Goal: Navigation & Orientation: Understand site structure

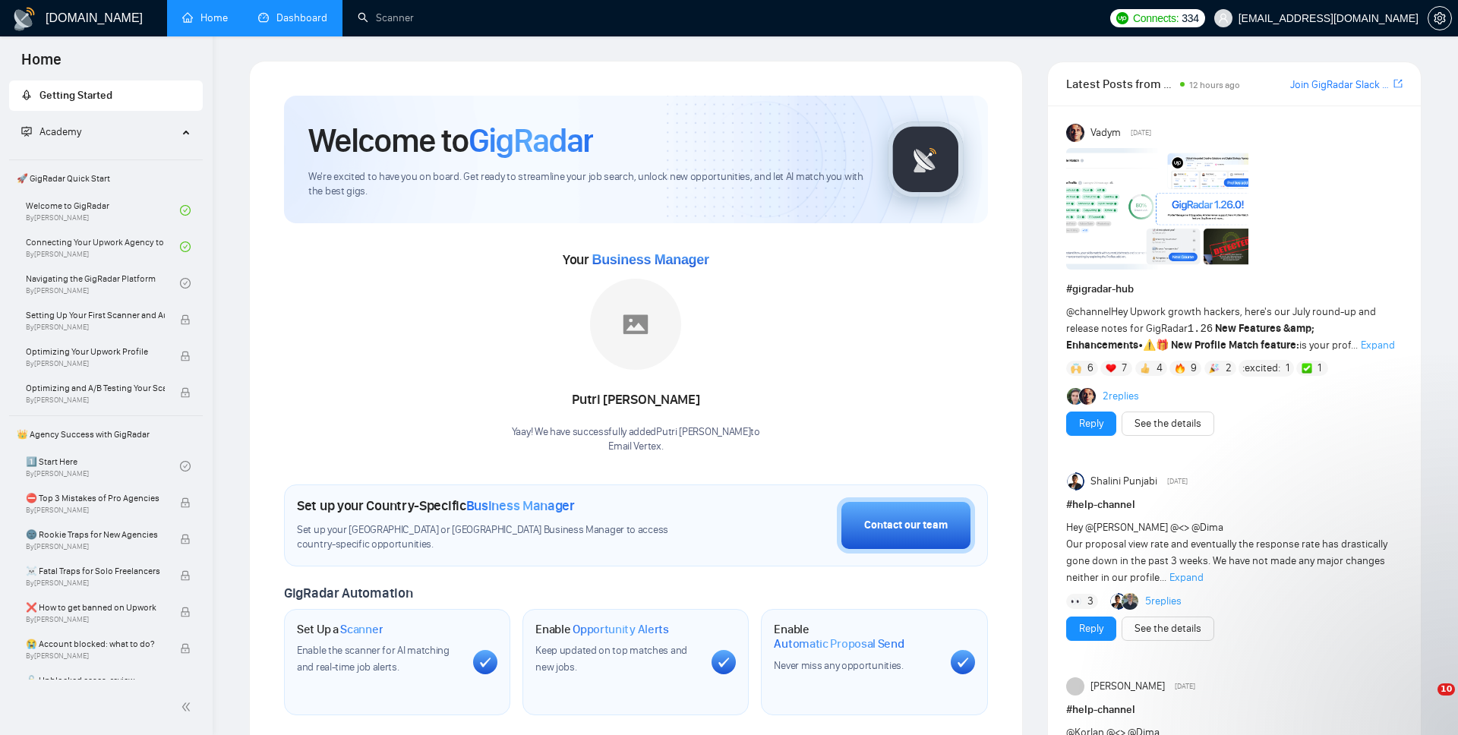
click at [298, 24] on link "Dashboard" at bounding box center [292, 17] width 69 height 13
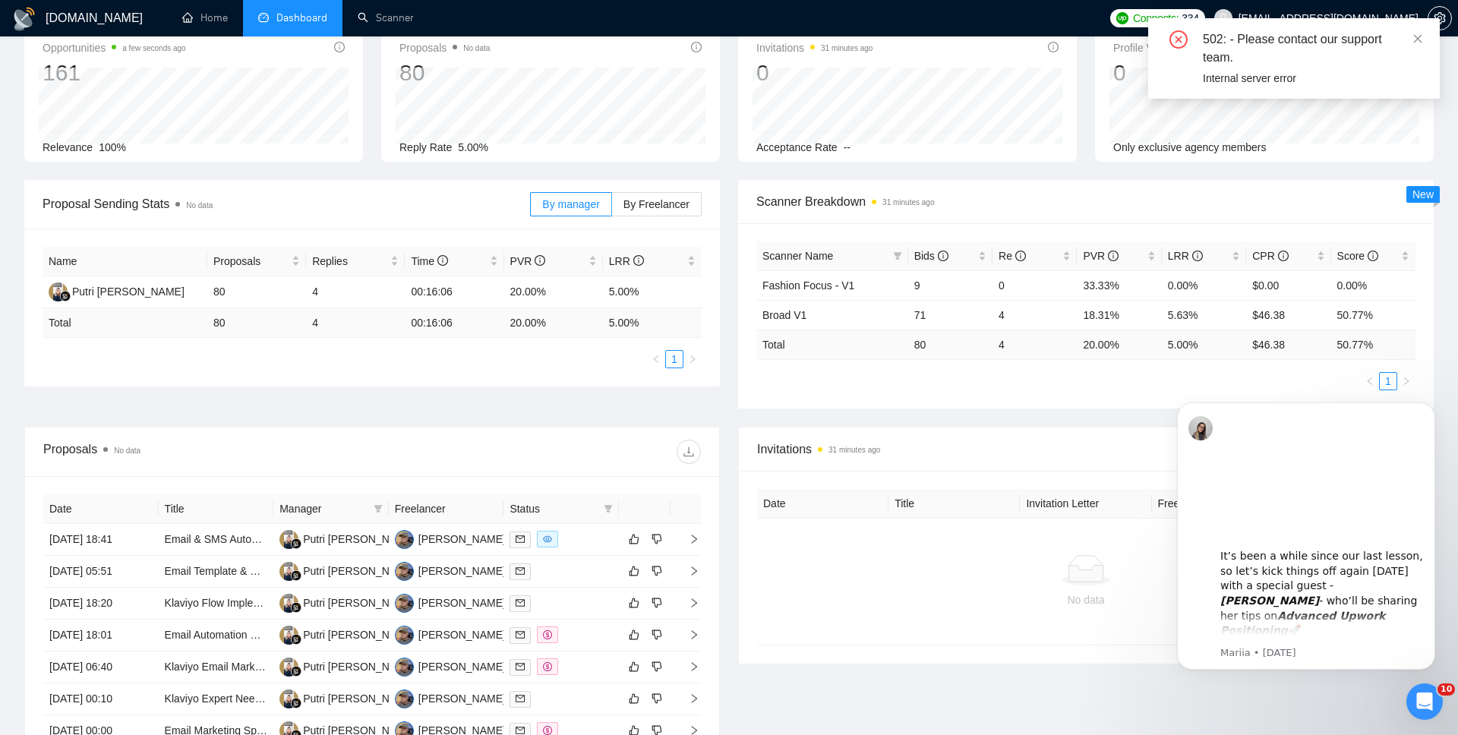
scroll to position [85, 0]
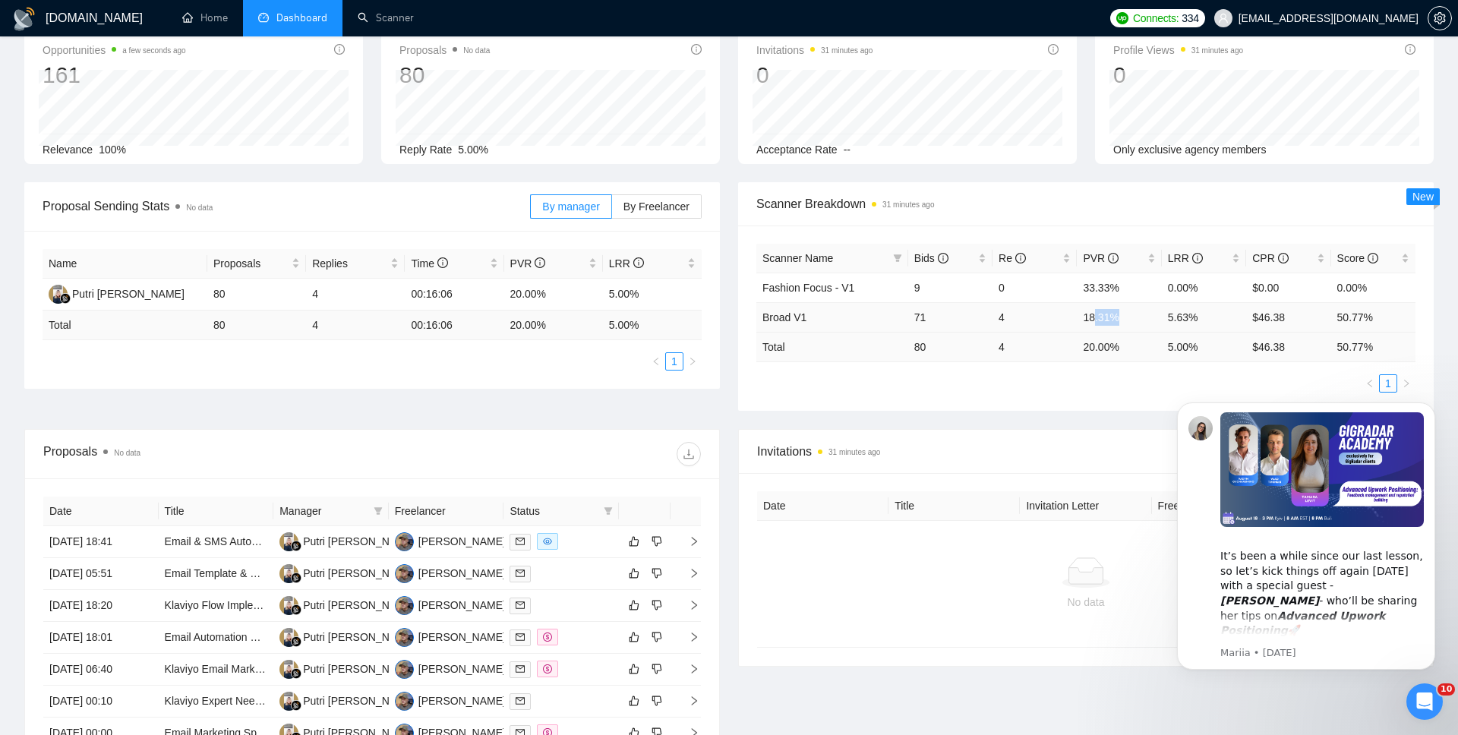
drag, startPoint x: 1095, startPoint y: 316, endPoint x: 1148, endPoint y: 317, distance: 53.1
click at [1148, 317] on td "18.31%" at bounding box center [1118, 317] width 84 height 30
click at [1118, 314] on td "18.31%" at bounding box center [1118, 317] width 84 height 30
click at [930, 317] on td "71" at bounding box center [950, 317] width 84 height 30
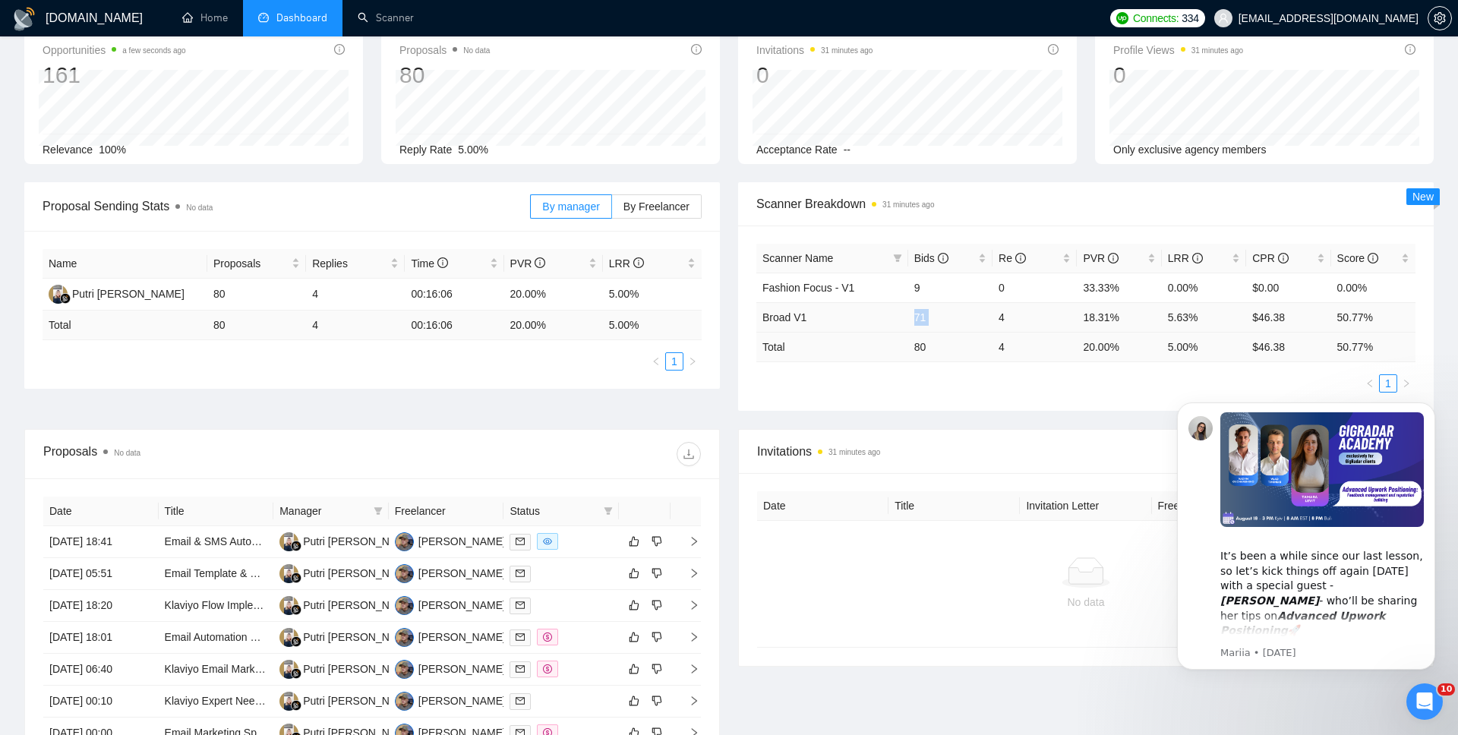
click at [930, 317] on td "71" at bounding box center [950, 317] width 84 height 30
click at [1012, 314] on td "4" at bounding box center [1034, 317] width 84 height 30
click at [1105, 315] on td "18.31%" at bounding box center [1118, 317] width 84 height 30
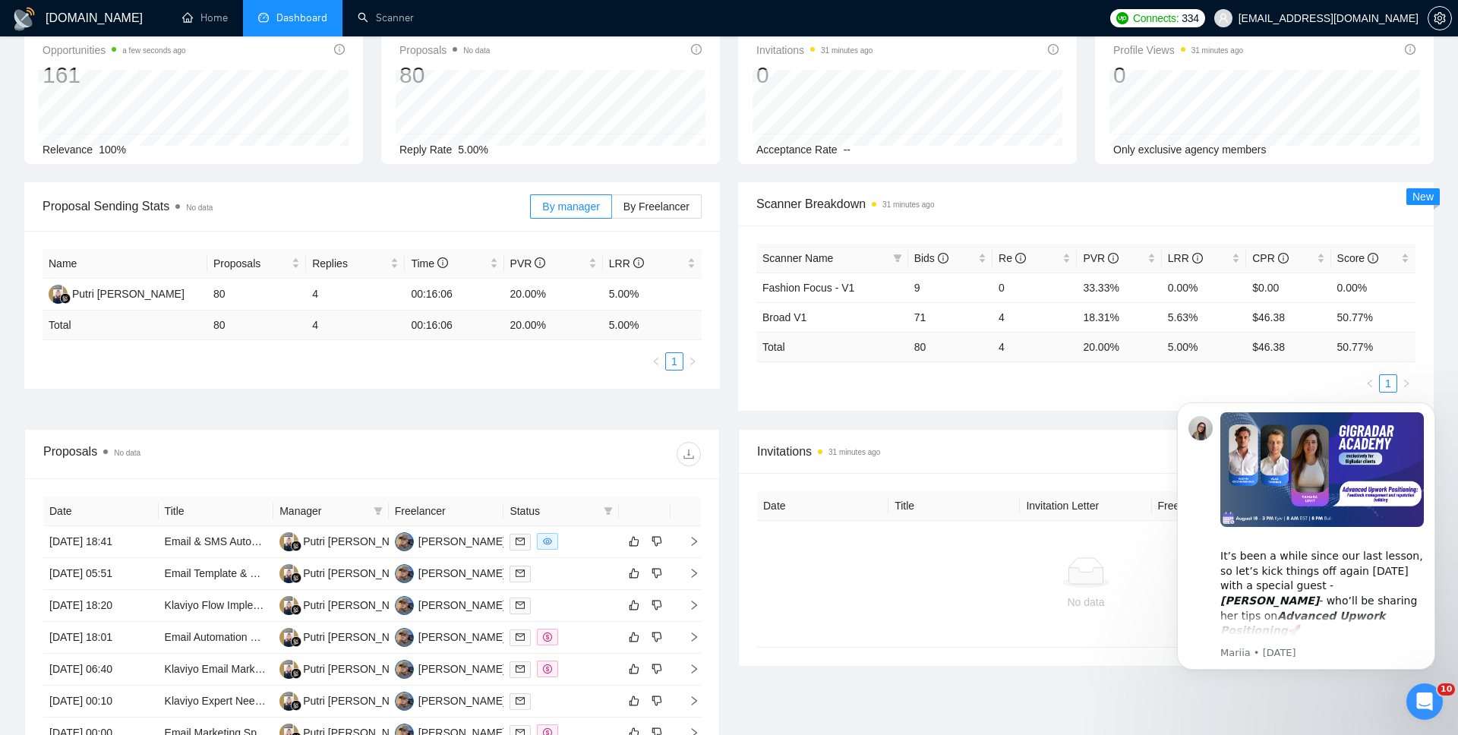
click at [1090, 352] on td "20.00 %" at bounding box center [1118, 347] width 84 height 30
click at [1090, 351] on td "20.00 %" at bounding box center [1118, 347] width 84 height 30
click at [1162, 343] on td "5.00 %" at bounding box center [1204, 347] width 84 height 30
drag, startPoint x: 1156, startPoint y: 348, endPoint x: 1220, endPoint y: 346, distance: 63.8
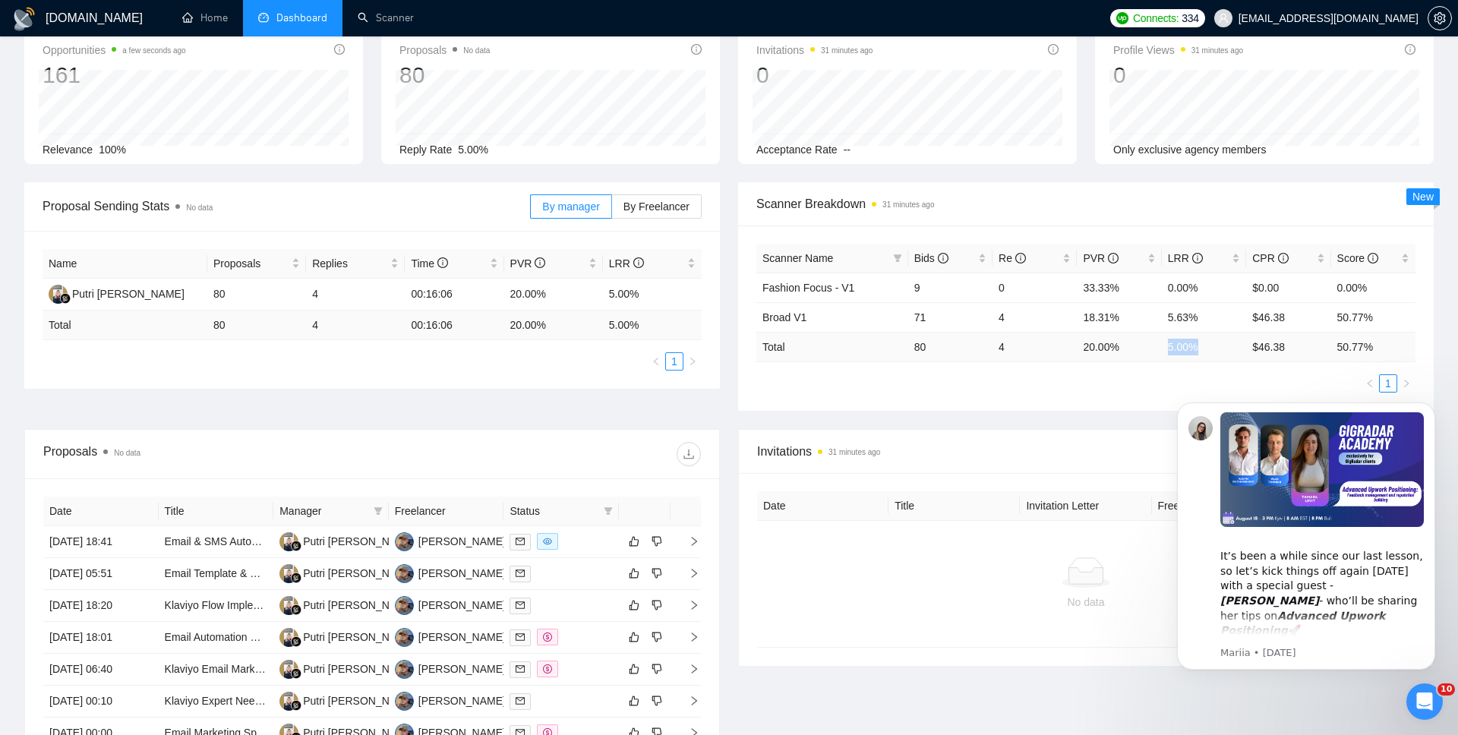
click at [1220, 346] on tr "Total 80 4 20.00 % 5.00 % $ 46.38 50.77 %" at bounding box center [1085, 347] width 659 height 30
drag, startPoint x: 1246, startPoint y: 346, endPoint x: 1307, endPoint y: 346, distance: 61.5
click at [1307, 346] on td "$ 46.38" at bounding box center [1288, 347] width 84 height 30
click at [1278, 347] on td "$ 46.38" at bounding box center [1288, 347] width 84 height 30
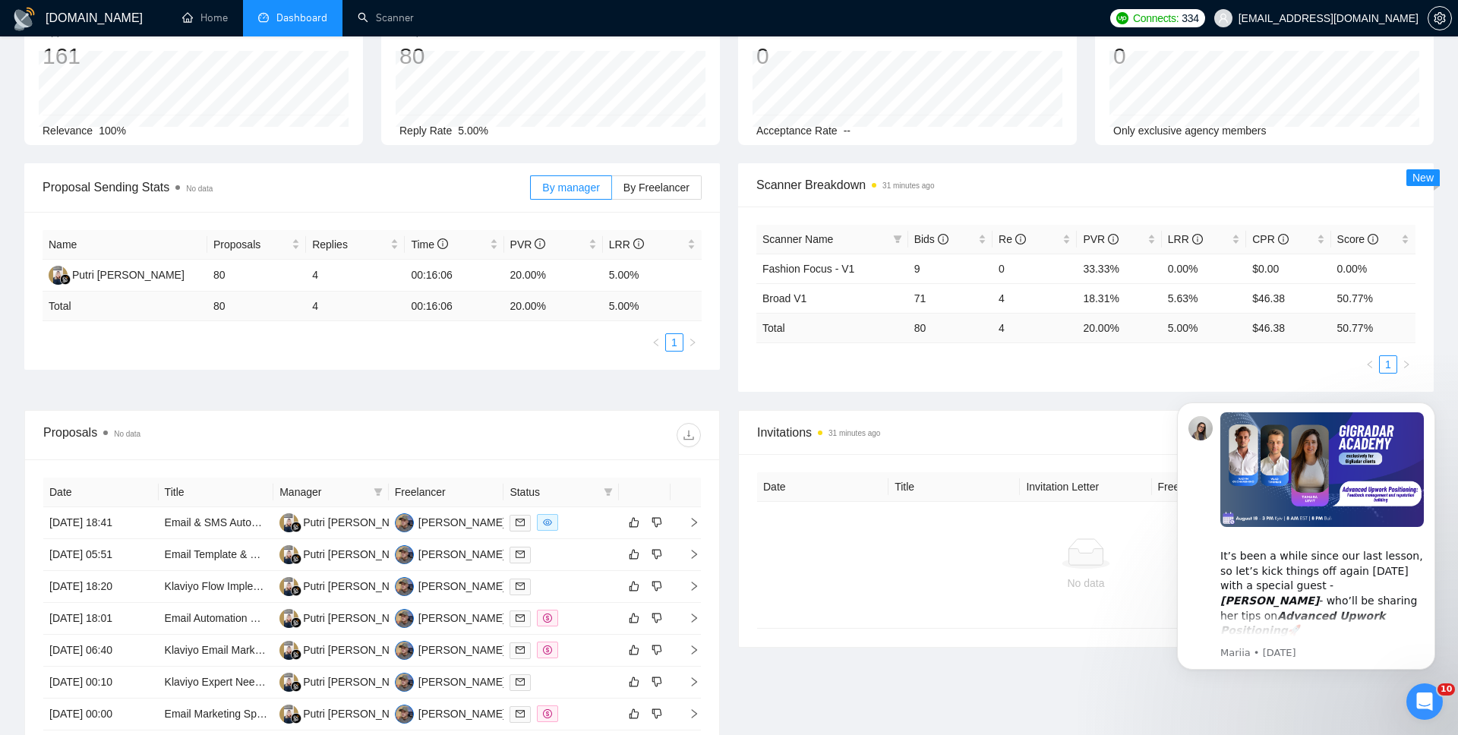
scroll to position [106, 0]
click at [1427, 412] on button "Dismiss notification" at bounding box center [1430, 407] width 20 height 20
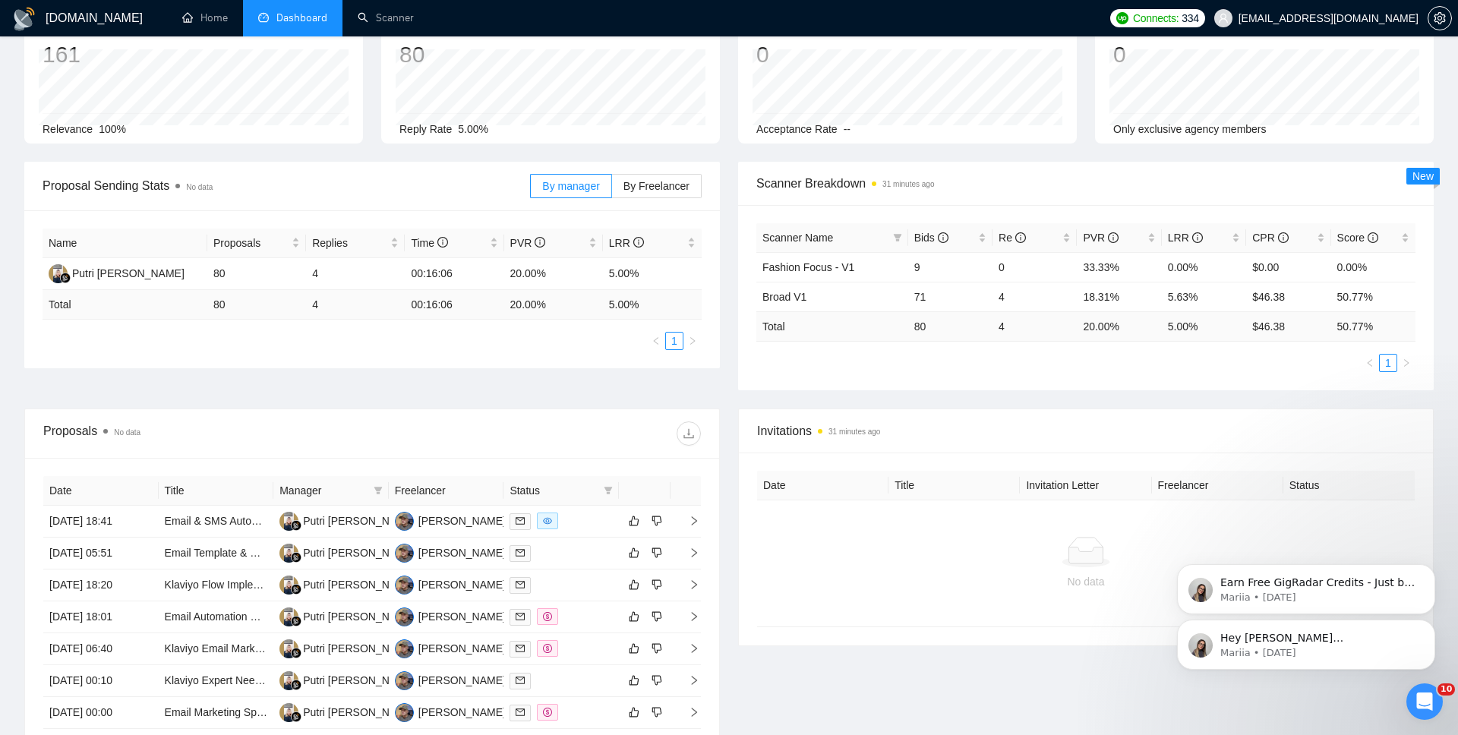
scroll to position [0, 0]
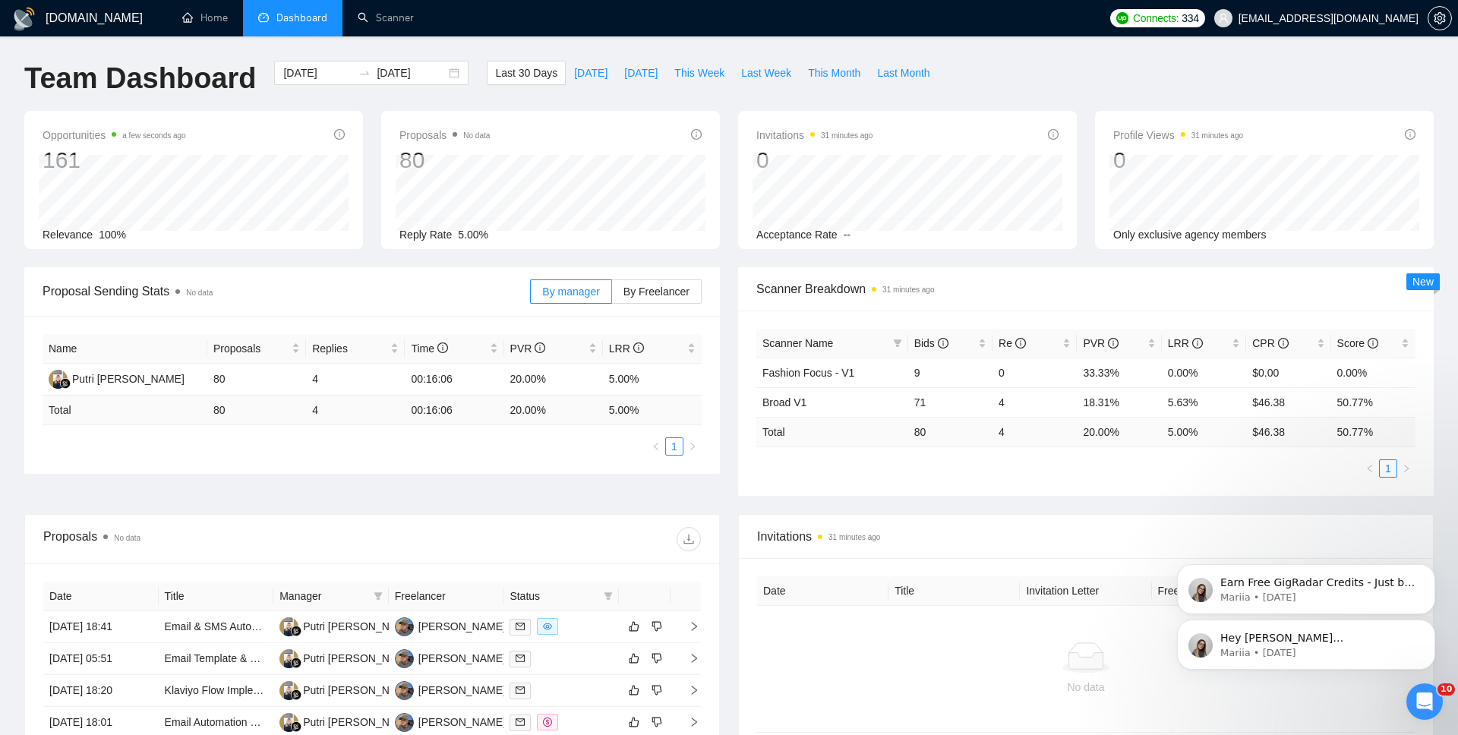
click at [54, 11] on h1 "[DOMAIN_NAME]" at bounding box center [94, 18] width 97 height 36
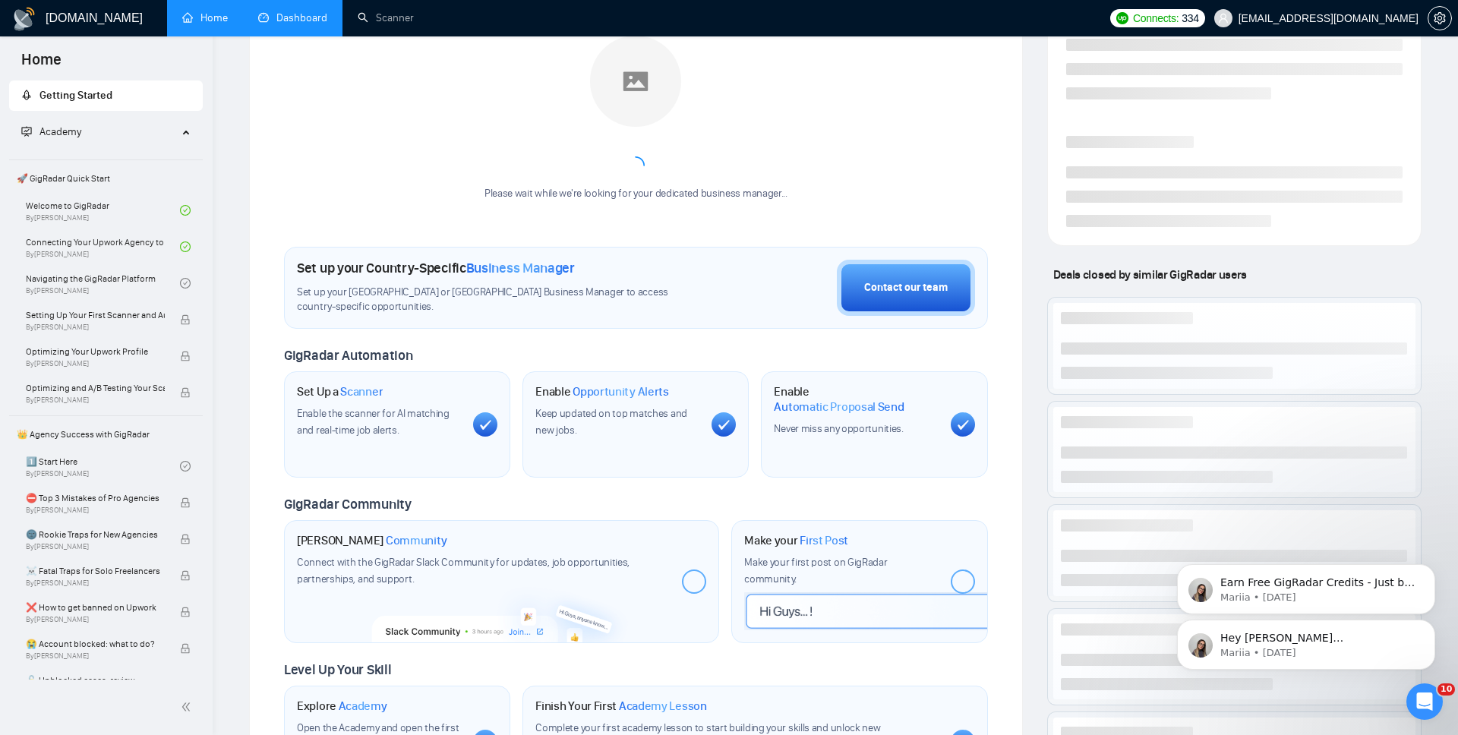
scroll to position [313, 0]
